Goal: Task Accomplishment & Management: Use online tool/utility

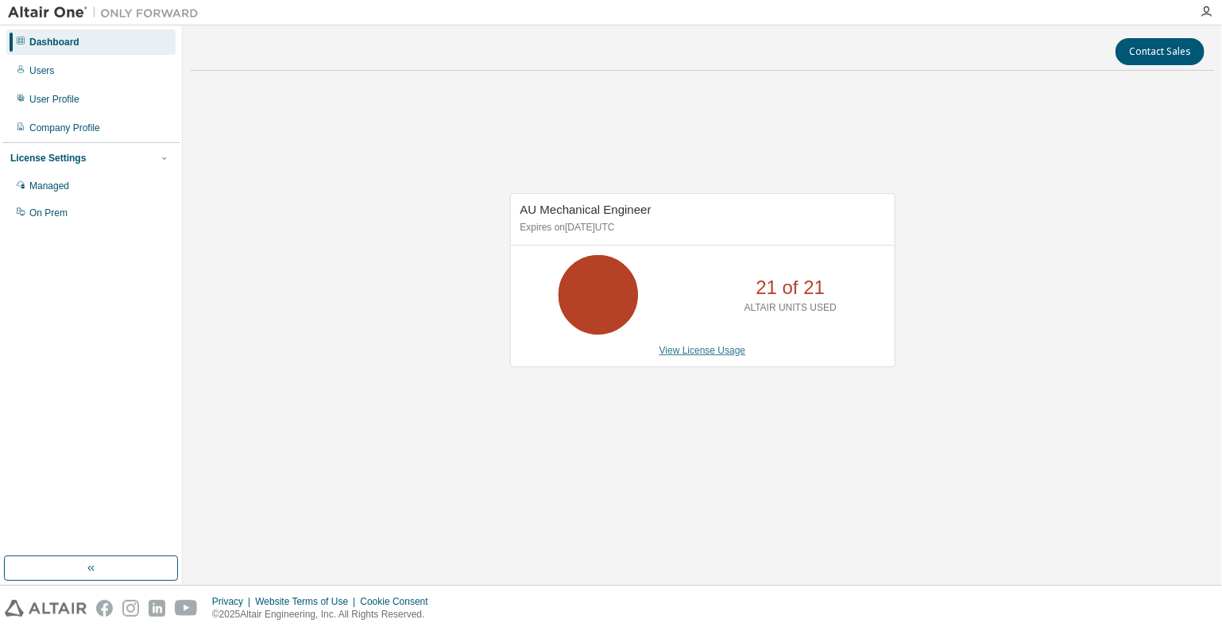
click at [712, 350] on link "View License Usage" at bounding box center [703, 350] width 87 height 11
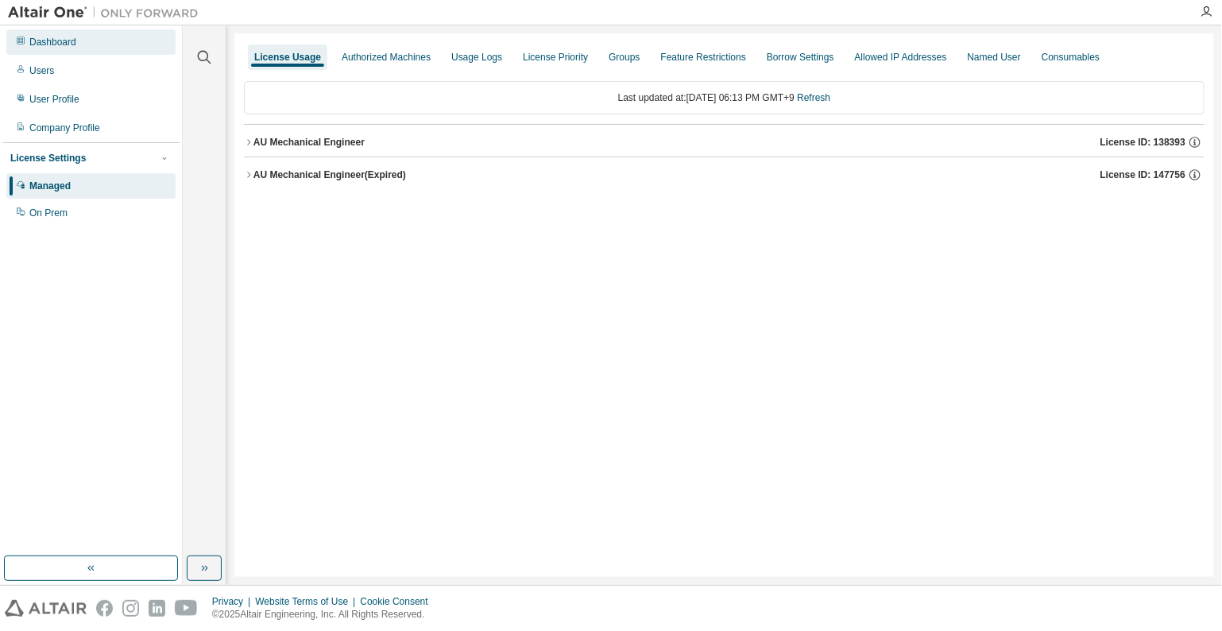
click at [55, 45] on div "Dashboard" at bounding box center [52, 42] width 47 height 13
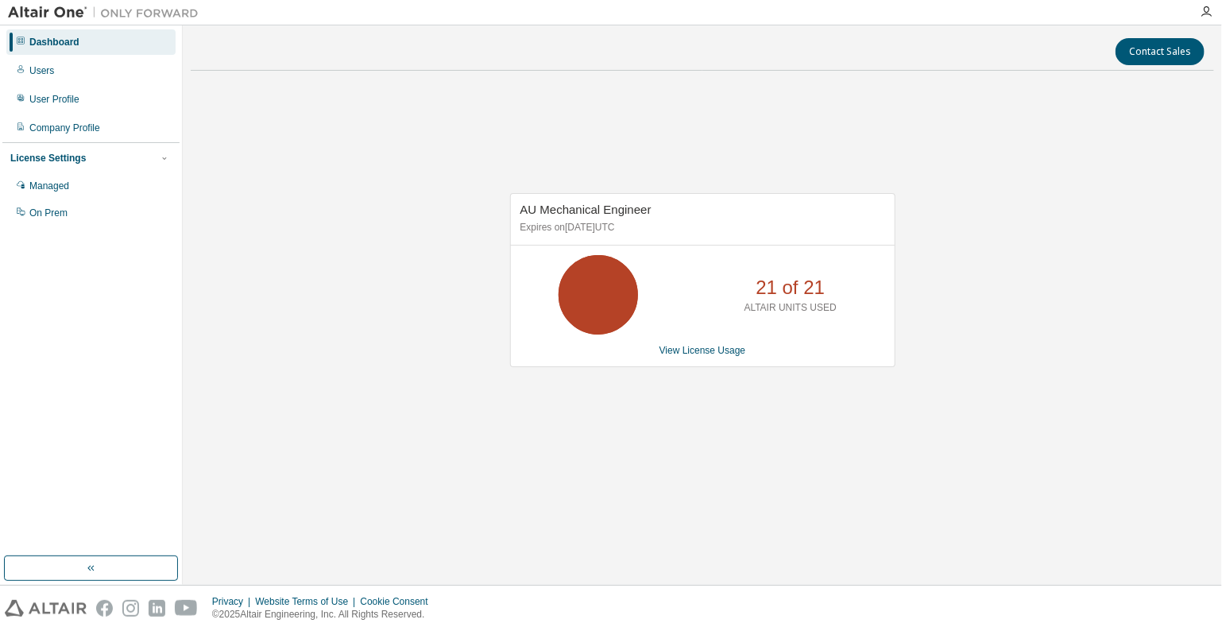
click at [699, 356] on div "AU Mechanical Engineer Expires on January 1, 2026 UTC 21 of 21 ALTAIR UNITS USE…" at bounding box center [702, 279] width 385 height 173
click at [703, 352] on link "View License Usage" at bounding box center [703, 350] width 87 height 11
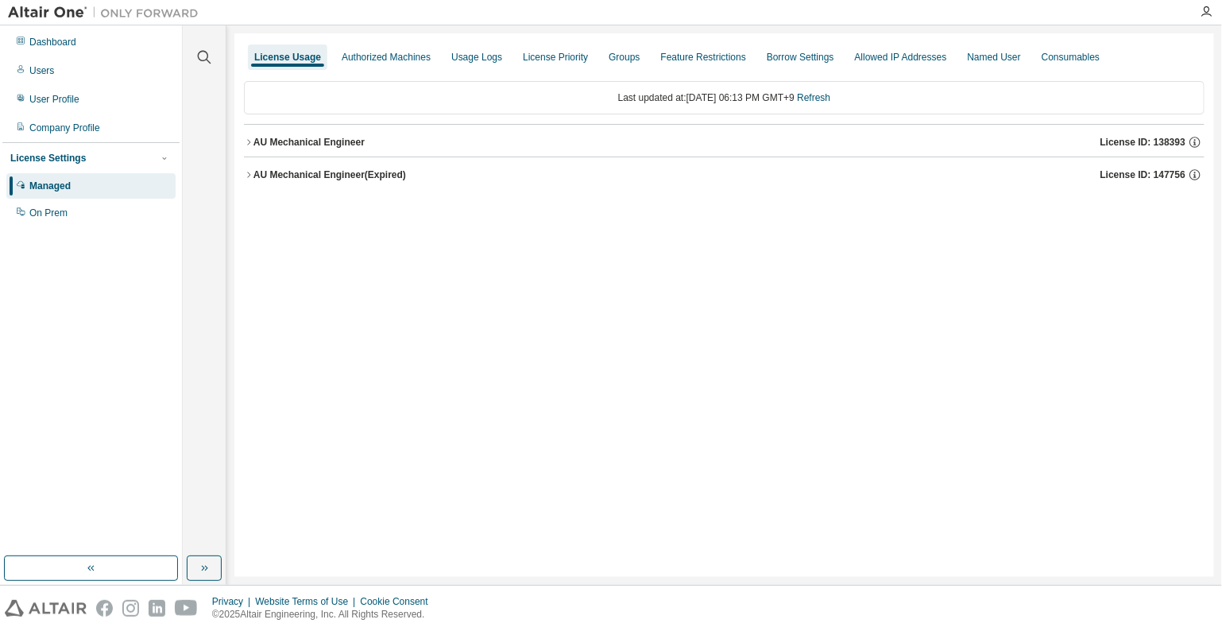
click at [334, 137] on div "AU Mechanical Engineer" at bounding box center [309, 142] width 111 height 13
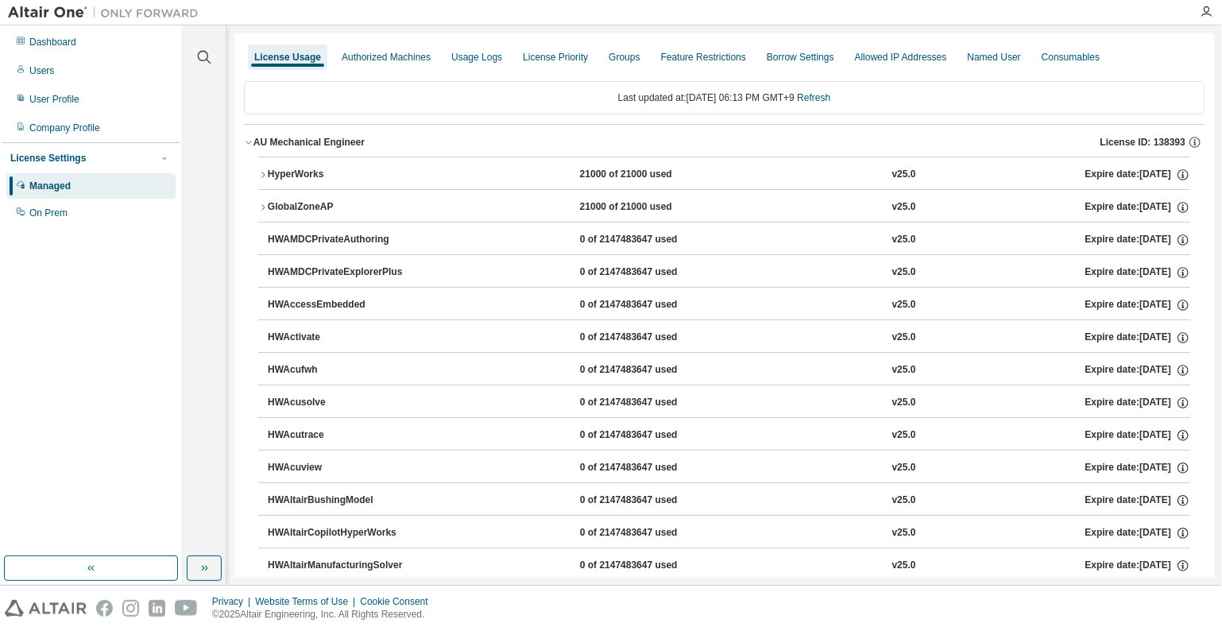
click at [305, 172] on div "HyperWorks" at bounding box center [339, 175] width 143 height 14
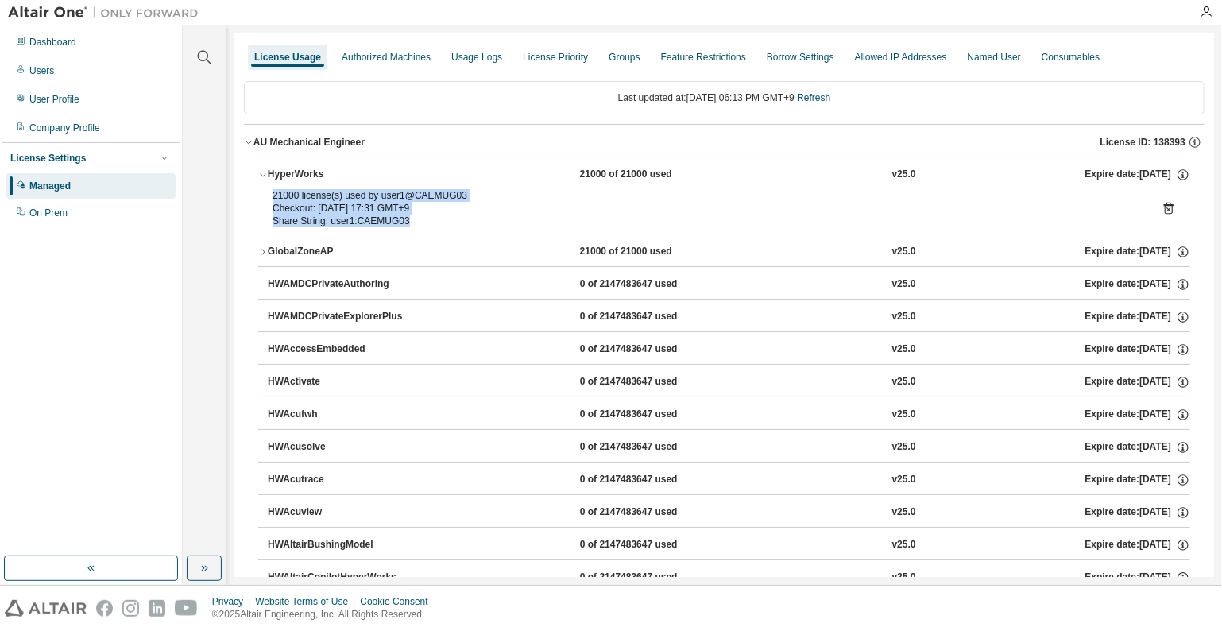
drag, startPoint x: 416, startPoint y: 217, endPoint x: 258, endPoint y: 192, distance: 160.9
click at [370, 212] on div "Checkout: 2025-09-04 17:31 GMT+9" at bounding box center [706, 208] width 866 height 13
click at [308, 250] on div "GlobalZoneAP" at bounding box center [339, 252] width 143 height 14
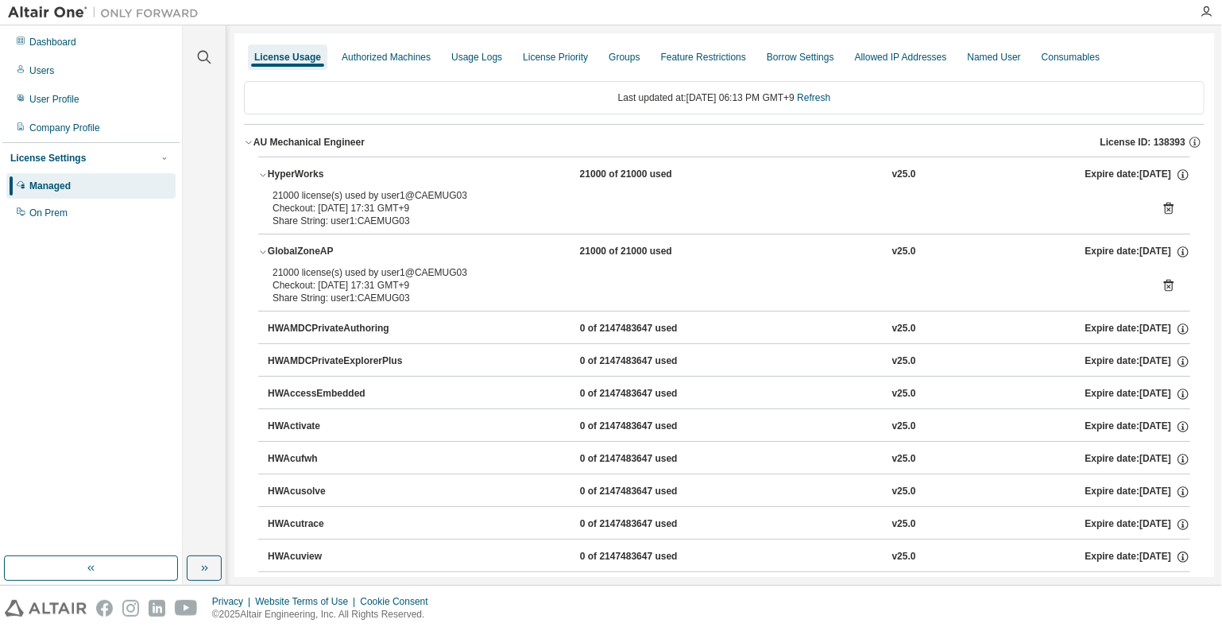
click at [1164, 280] on icon at bounding box center [1169, 286] width 10 height 12
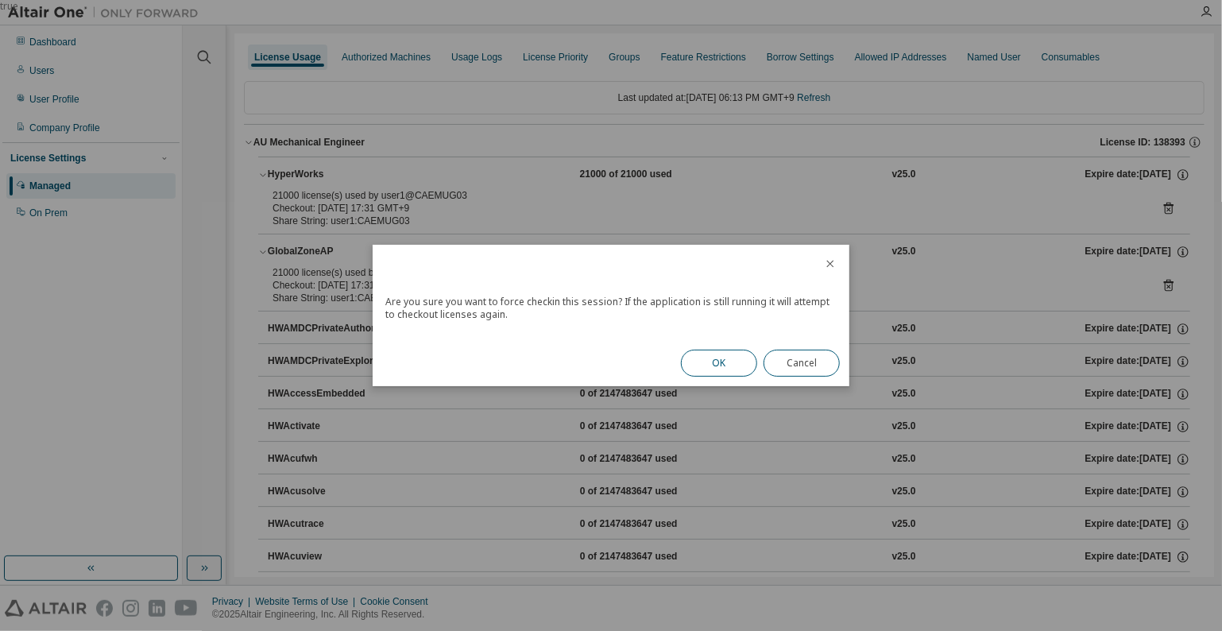
click at [720, 362] on button "OK" at bounding box center [719, 363] width 76 height 27
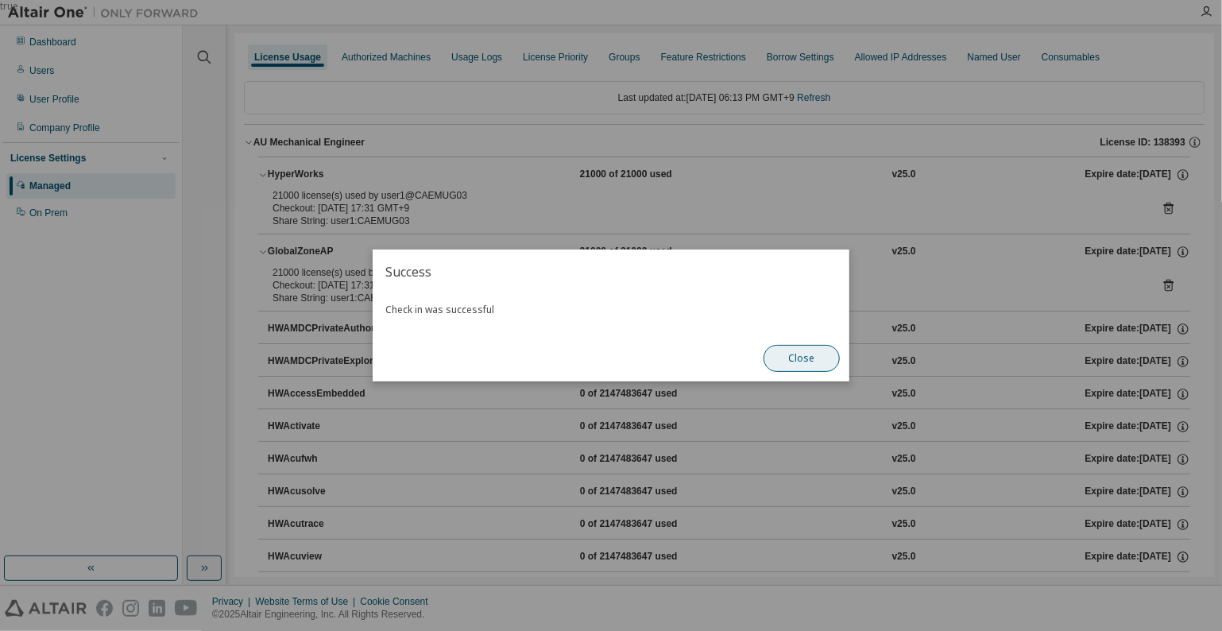
click at [794, 346] on button "Close" at bounding box center [802, 358] width 76 height 27
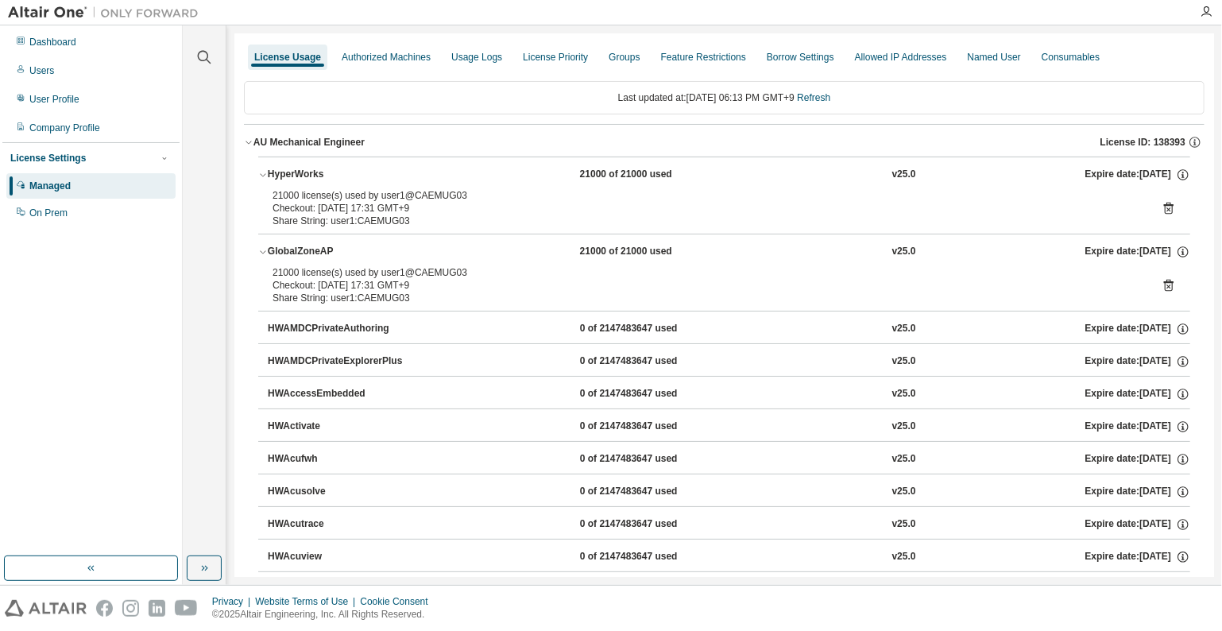
click at [1164, 206] on icon at bounding box center [1169, 208] width 14 height 14
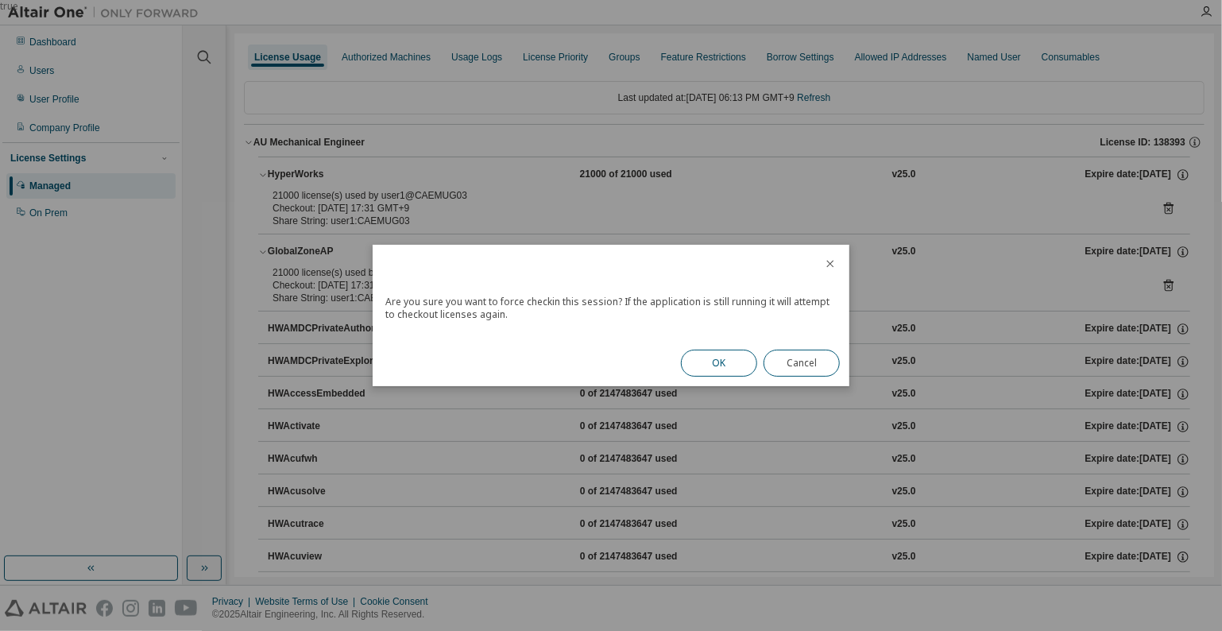
click at [724, 362] on button "OK" at bounding box center [719, 363] width 76 height 27
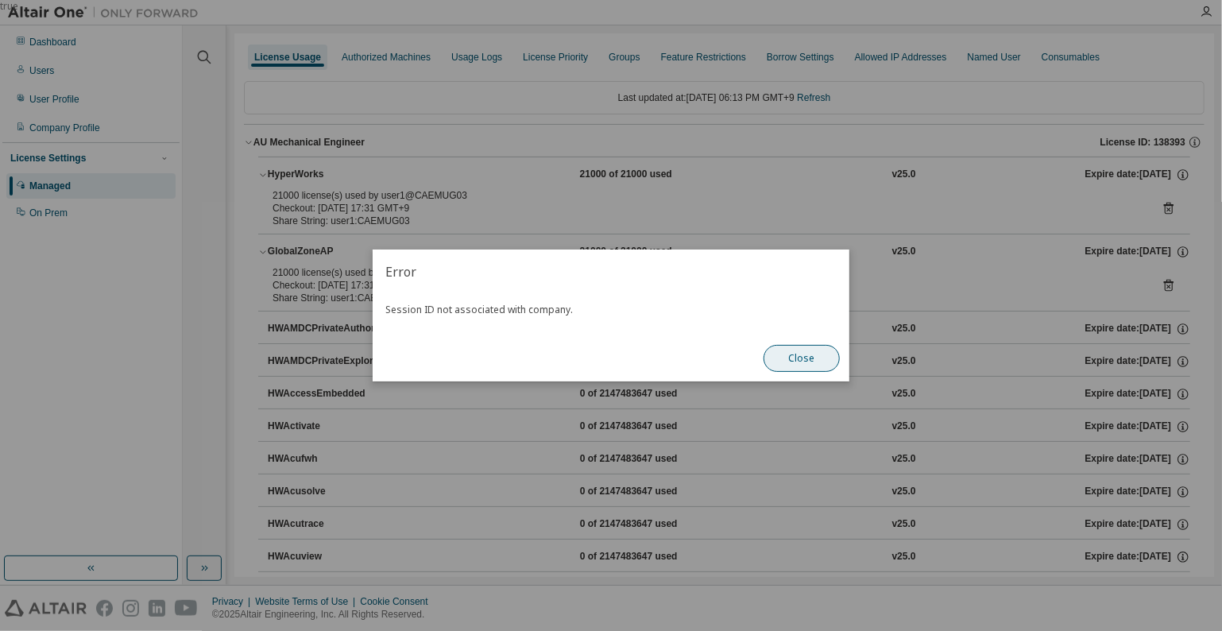
click at [809, 352] on button "Close" at bounding box center [802, 358] width 76 height 27
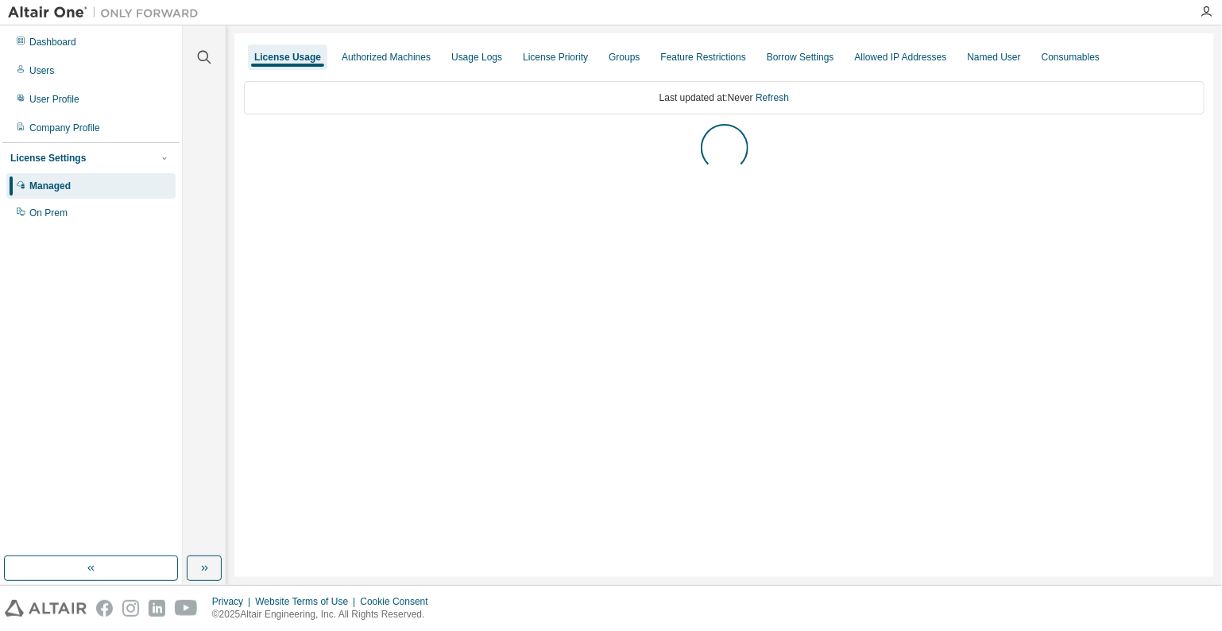
click at [67, 41] on div "Dashboard" at bounding box center [52, 42] width 47 height 13
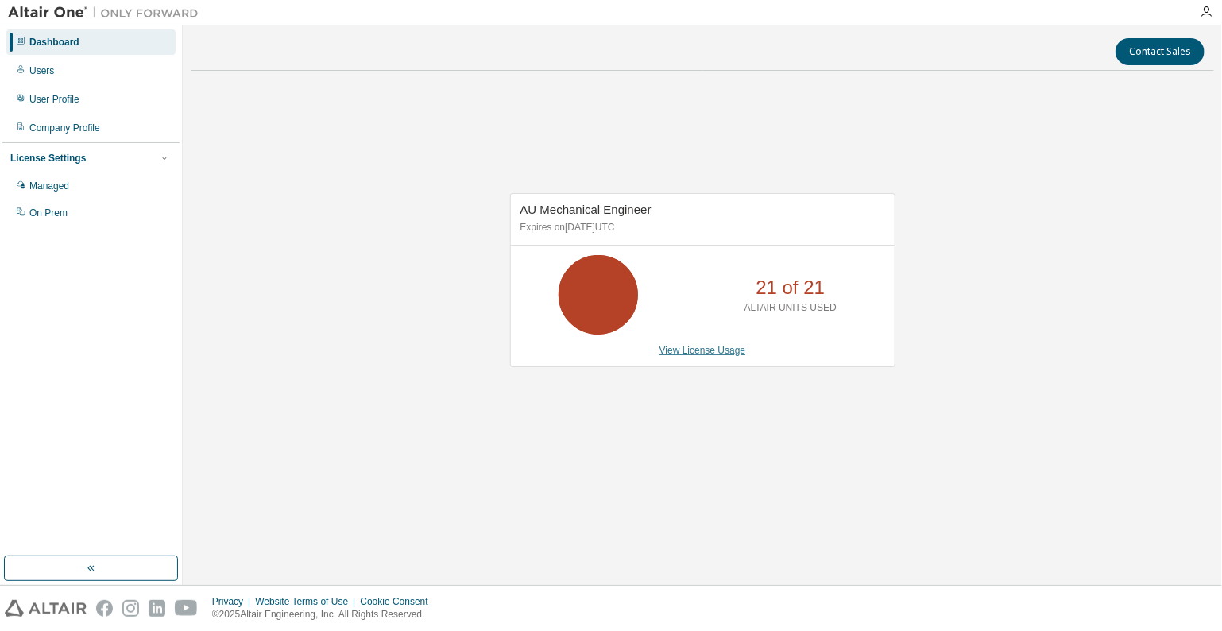
click at [718, 351] on link "View License Usage" at bounding box center [703, 350] width 87 height 11
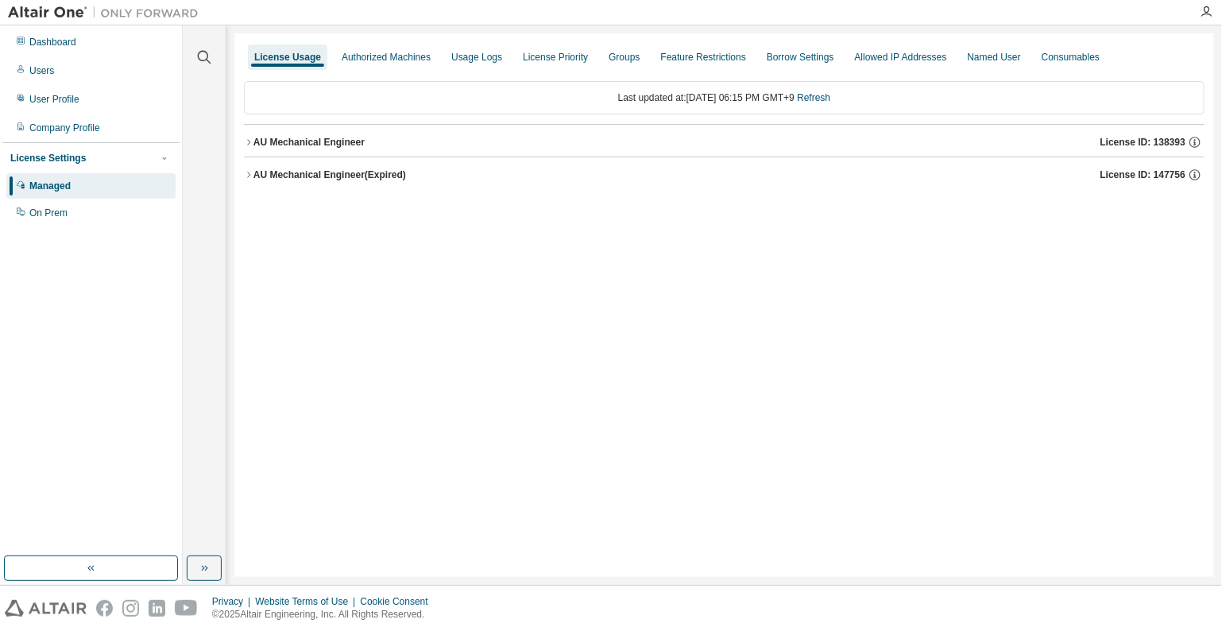
click at [319, 141] on div "AU Mechanical Engineer" at bounding box center [309, 142] width 111 height 13
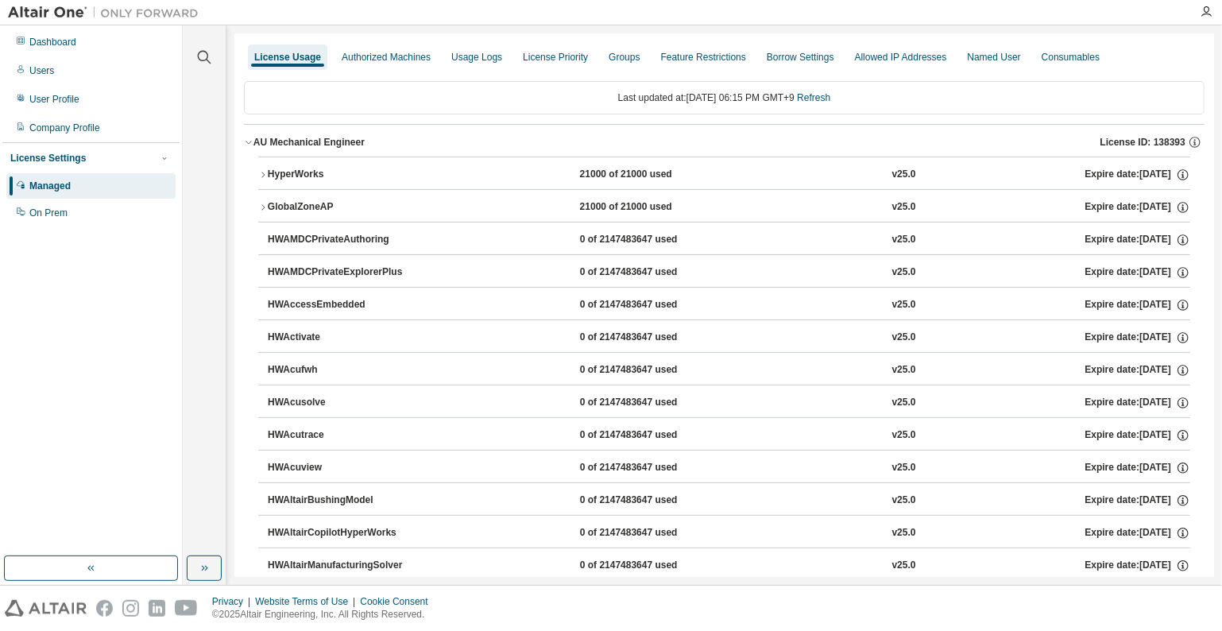
click at [288, 178] on div "HyperWorks" at bounding box center [339, 175] width 143 height 14
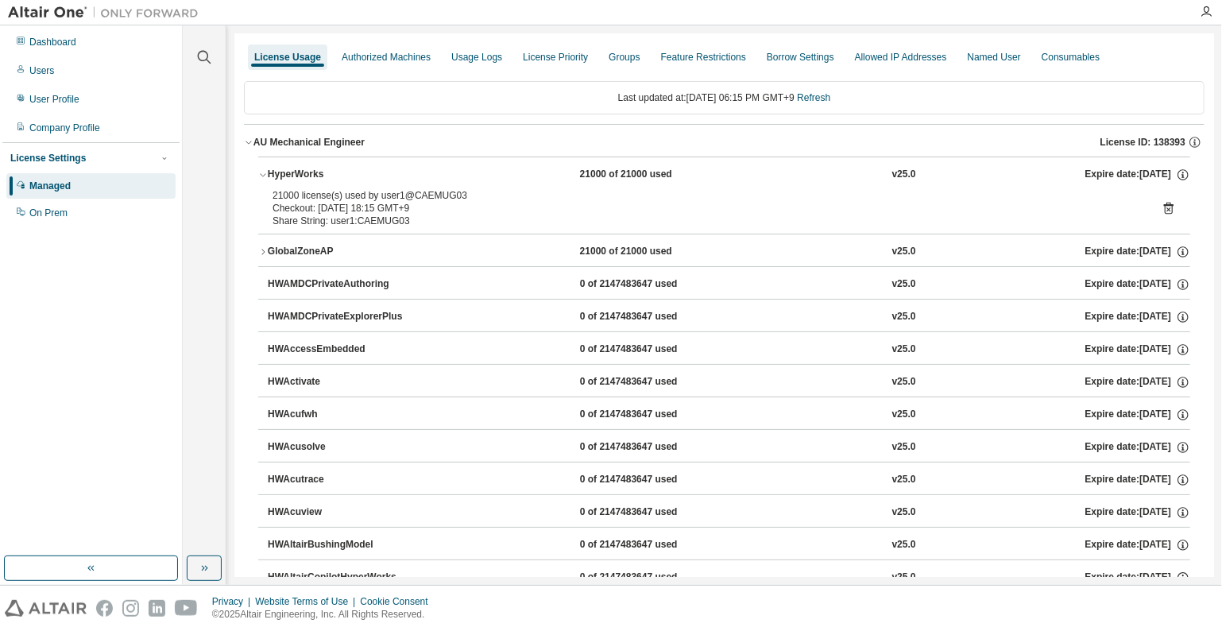
click at [1164, 205] on icon at bounding box center [1169, 209] width 10 height 12
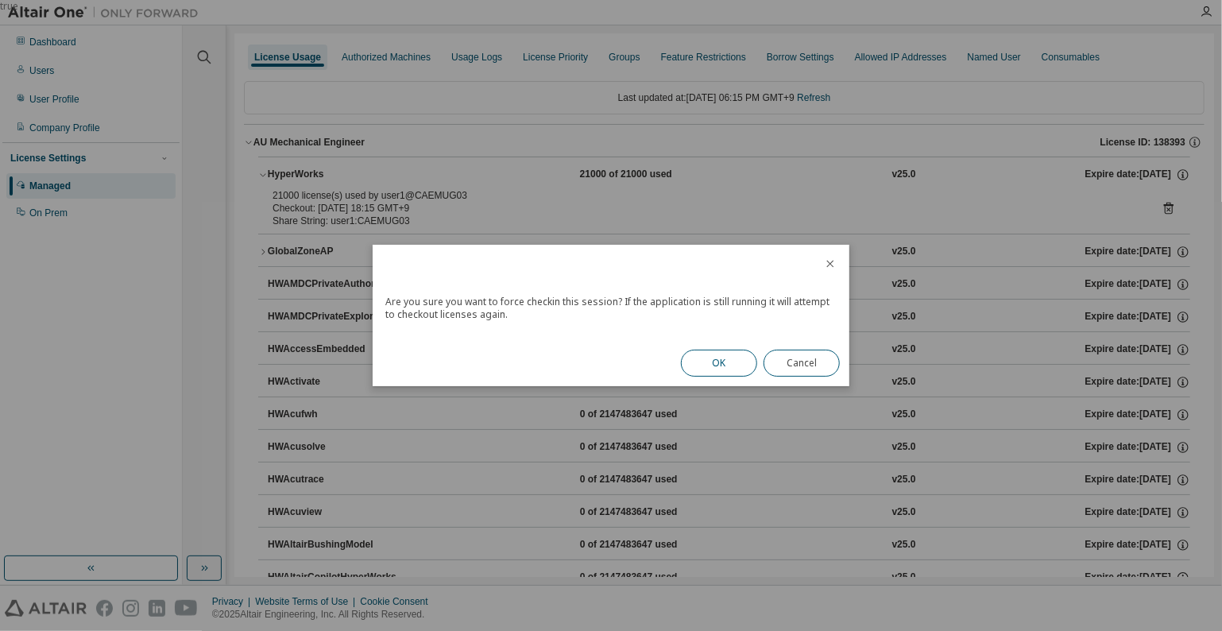
click at [725, 361] on button "OK" at bounding box center [719, 363] width 76 height 27
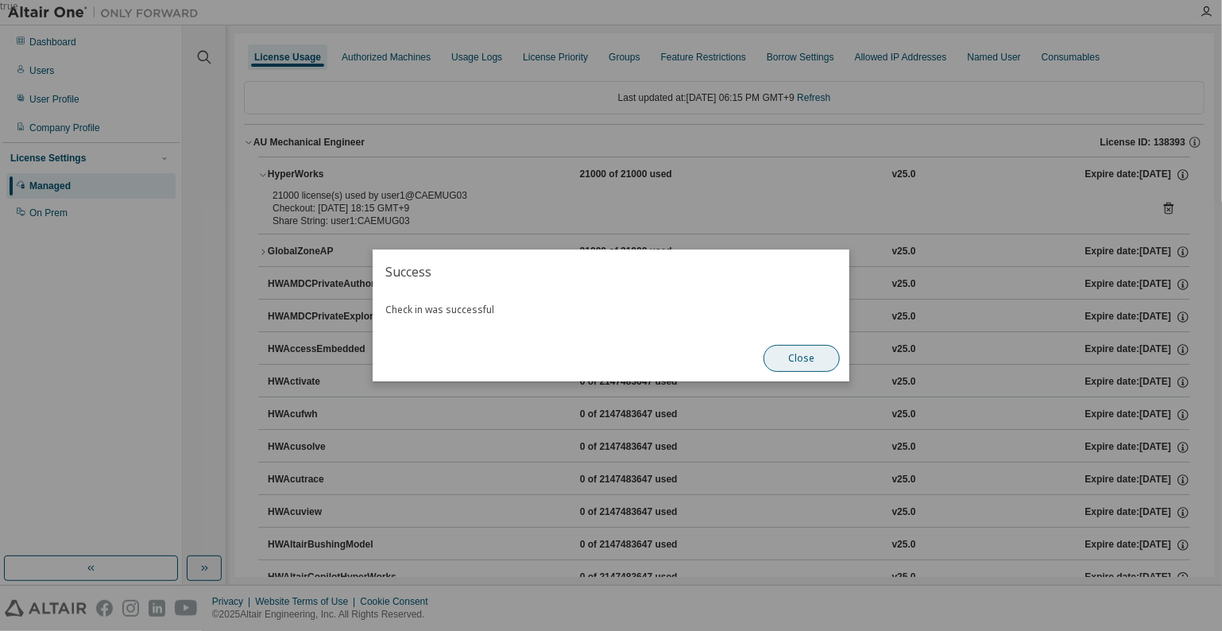
click at [787, 354] on button "Close" at bounding box center [802, 358] width 76 height 27
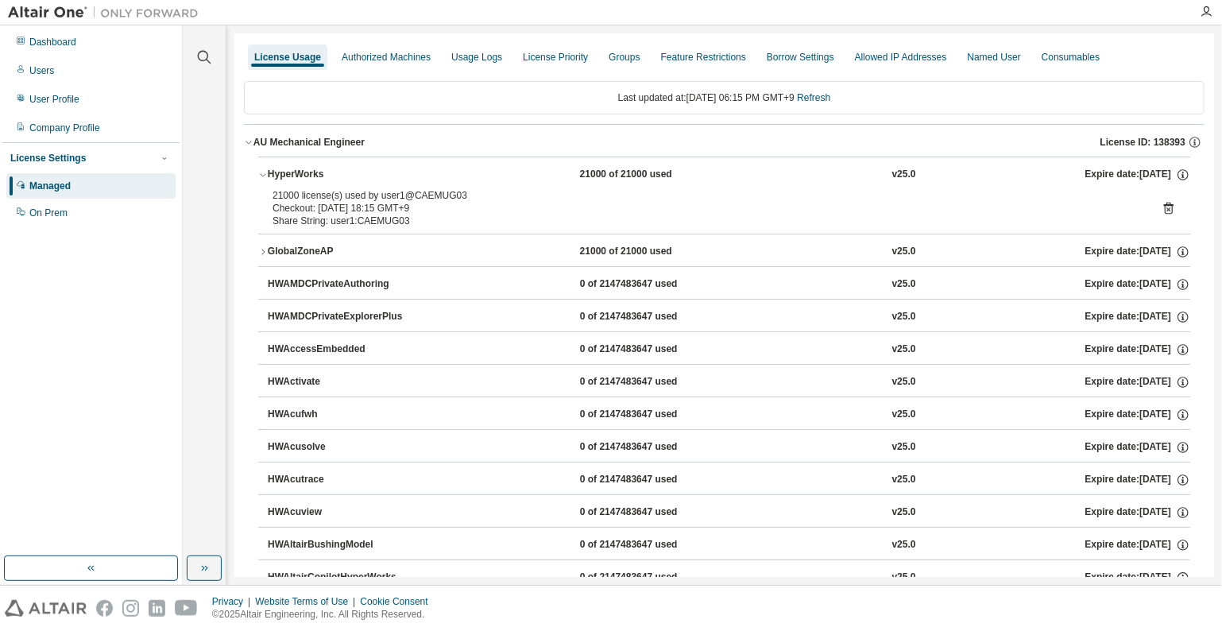
click at [296, 253] on div "GlobalZoneAP" at bounding box center [339, 252] width 143 height 14
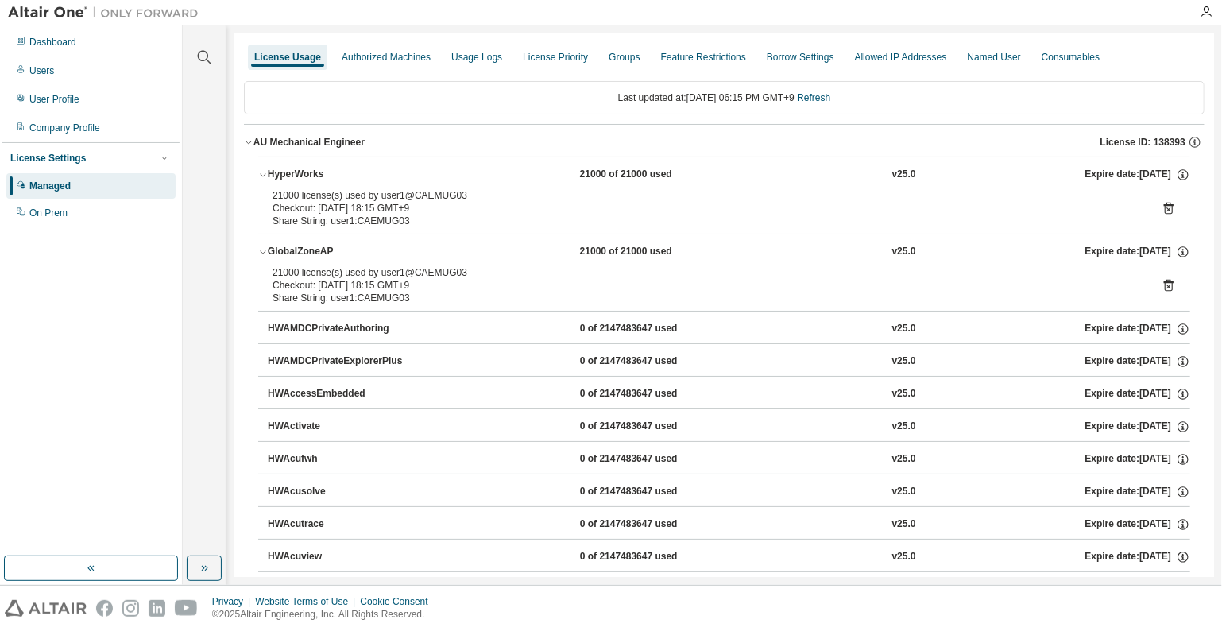
click at [1162, 285] on icon at bounding box center [1169, 285] width 14 height 14
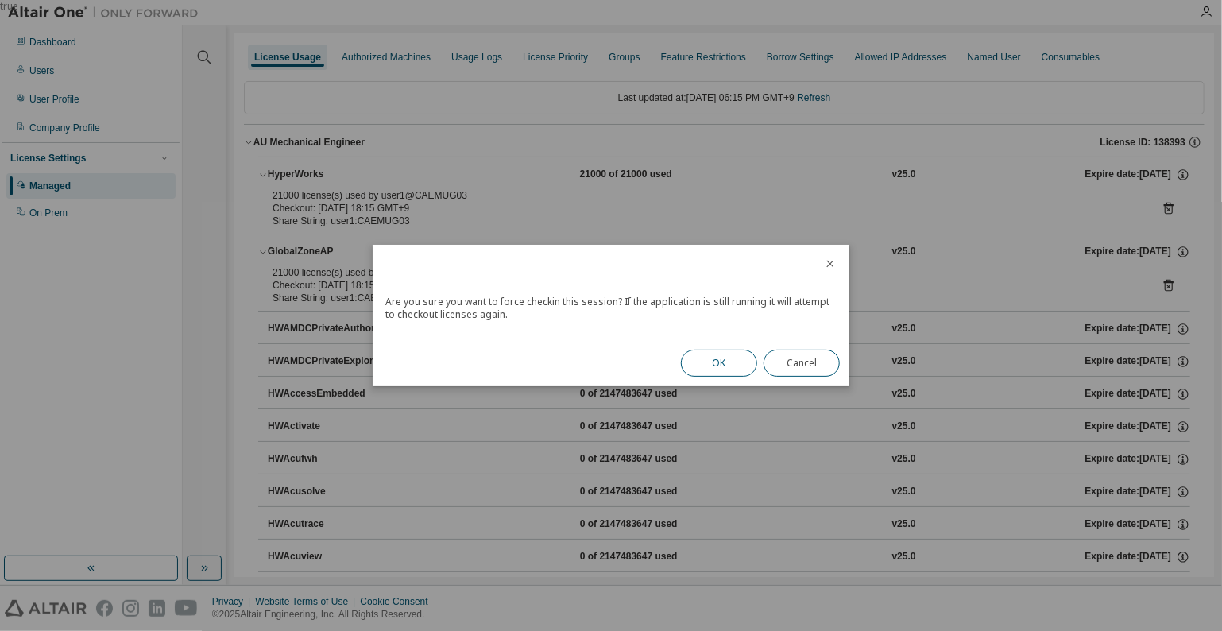
click at [742, 364] on button "OK" at bounding box center [719, 363] width 76 height 27
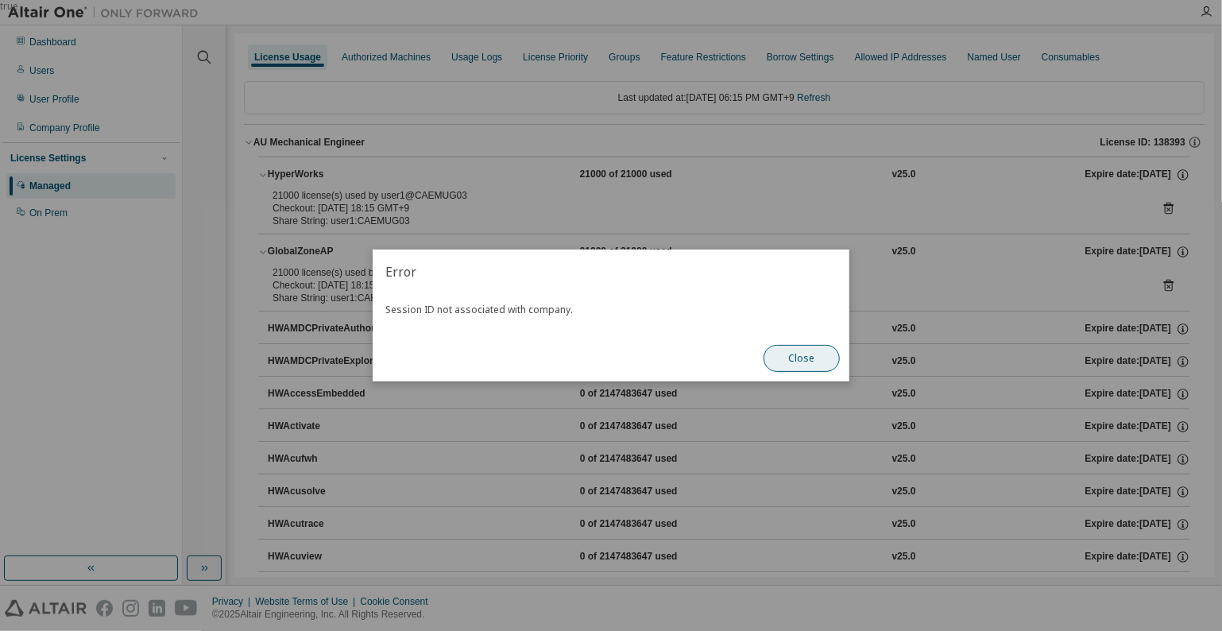
click at [809, 358] on button "Close" at bounding box center [802, 358] width 76 height 27
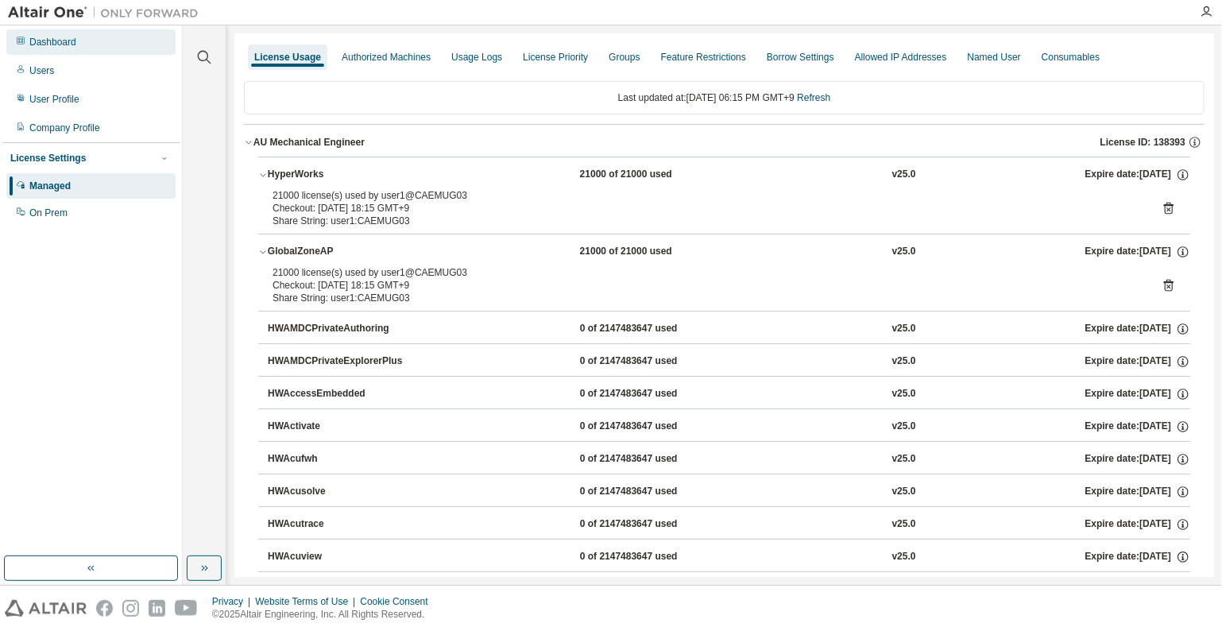
click at [60, 43] on div "Dashboard" at bounding box center [52, 42] width 47 height 13
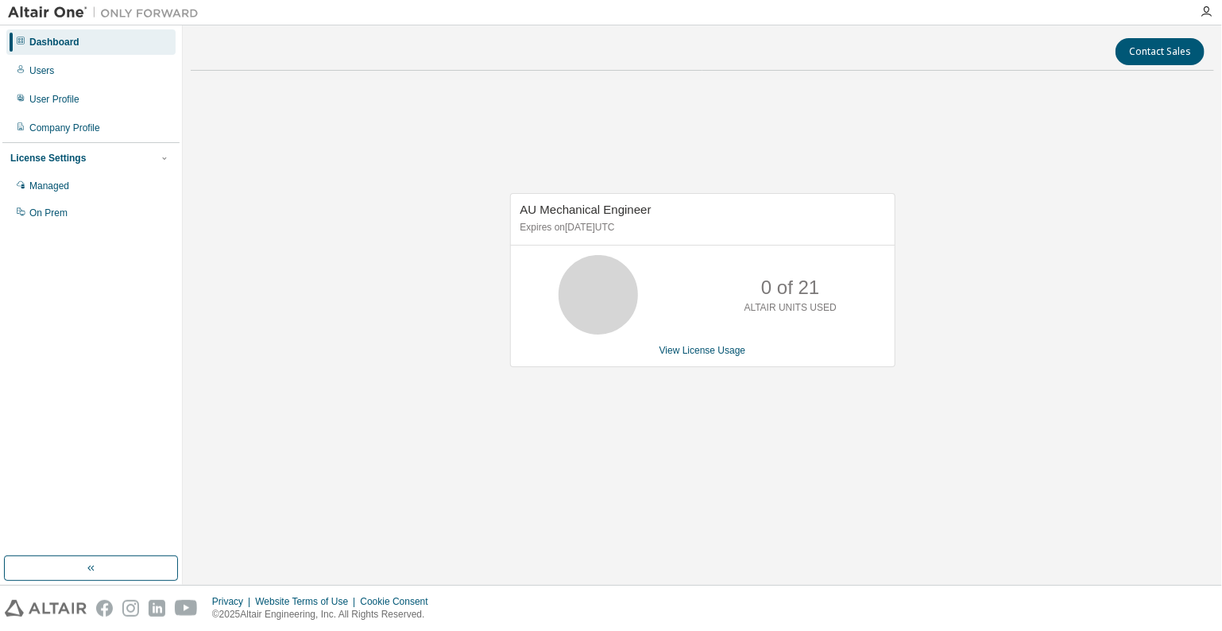
click at [706, 400] on div "AU Mechanical Engineer Expires on January 1, 2026 UTC 0 of 21 ALTAIR UNITS USED…" at bounding box center [703, 288] width 1024 height 410
click at [745, 350] on div "View License Usage" at bounding box center [703, 350] width 365 height 13
click at [729, 350] on link "View License Usage" at bounding box center [703, 350] width 87 height 11
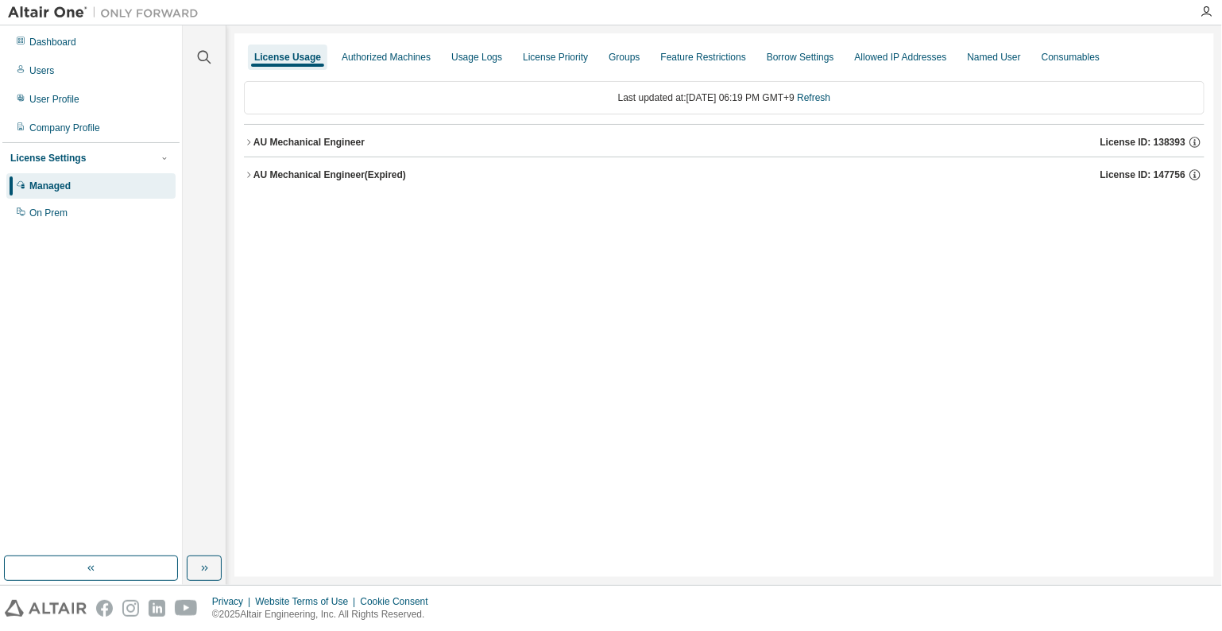
click at [336, 139] on div "AU Mechanical Engineer" at bounding box center [309, 142] width 111 height 13
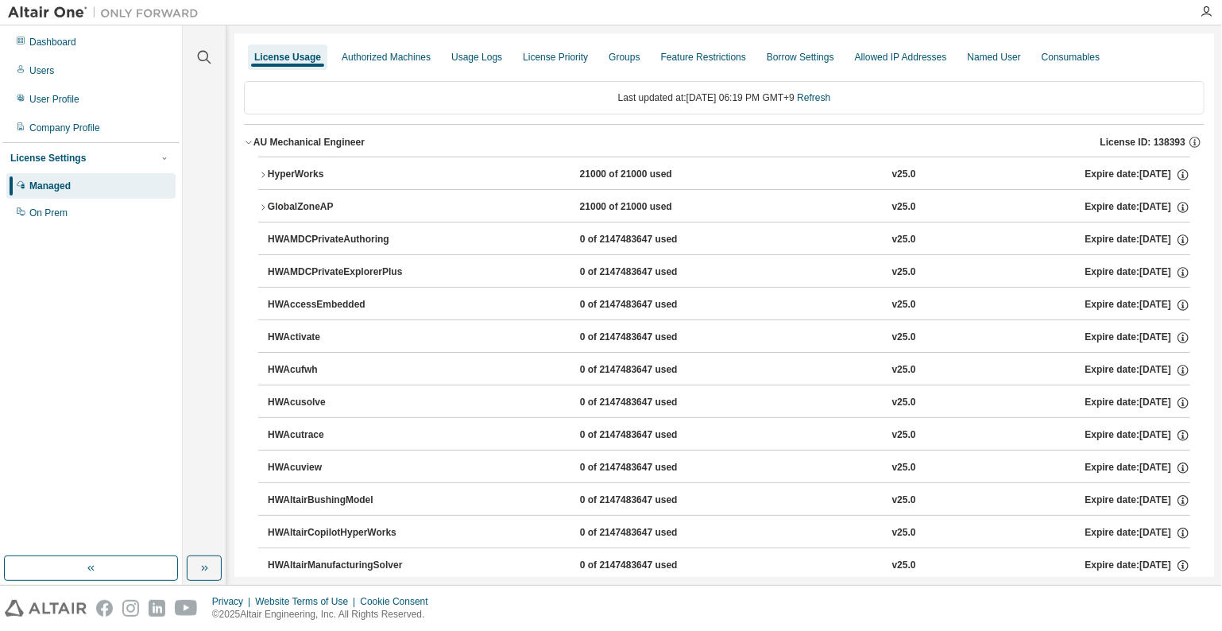
click at [294, 175] on div "HyperWorks" at bounding box center [339, 175] width 143 height 14
